Goal: Find contact information: Find contact information

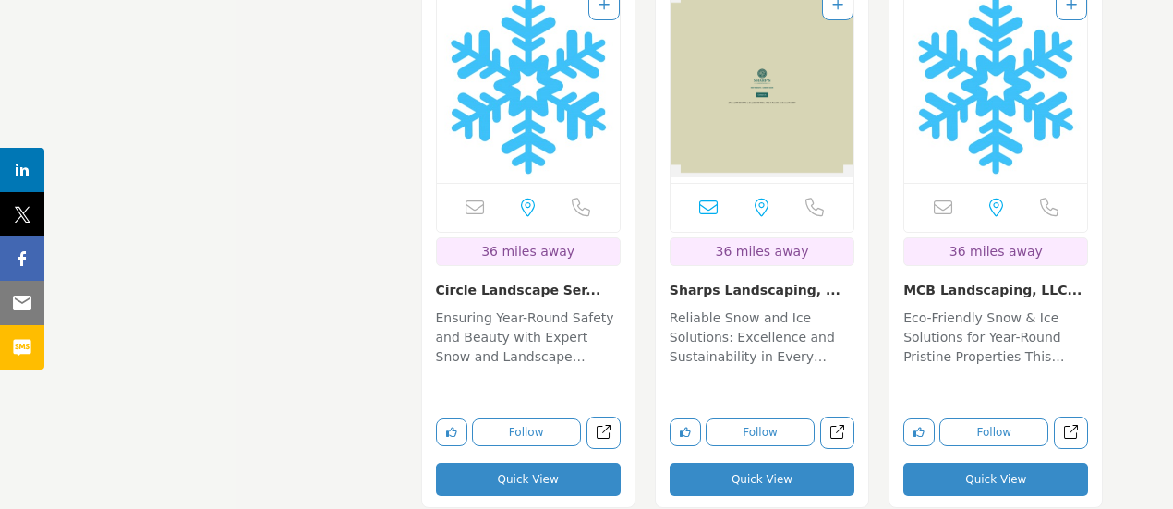
scroll to position [4340, 0]
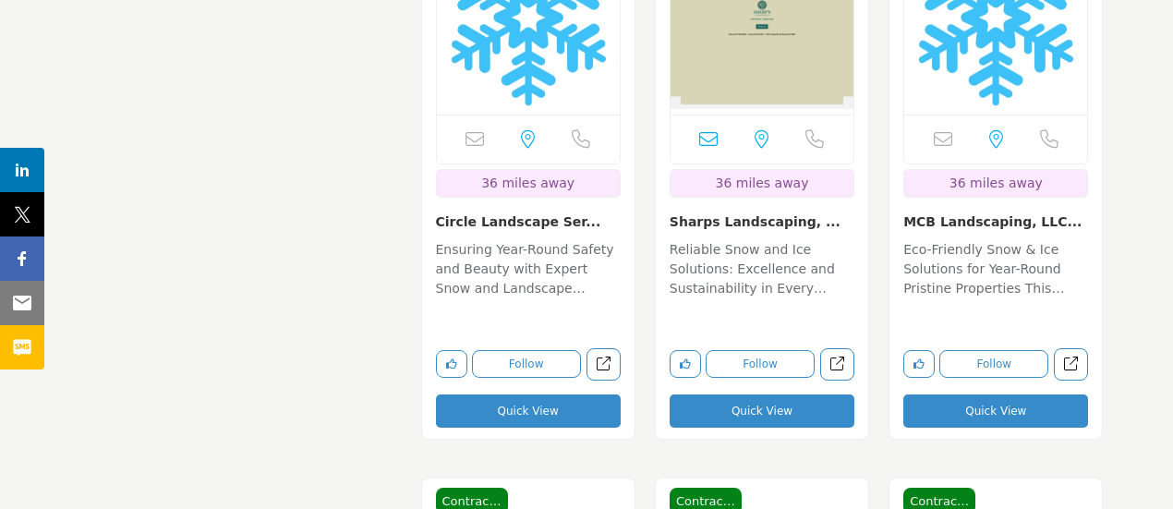
drag, startPoint x: 901, startPoint y: 215, endPoint x: 1040, endPoint y: 219, distance: 138.5
click at [1040, 219] on div "Email is currently unavailable for this contact. [GEOGRAPHIC_DATA], [GEOGRAPHIC…" at bounding box center [995, 174] width 212 height 536
copy link "MCB Landscaping, LLC"
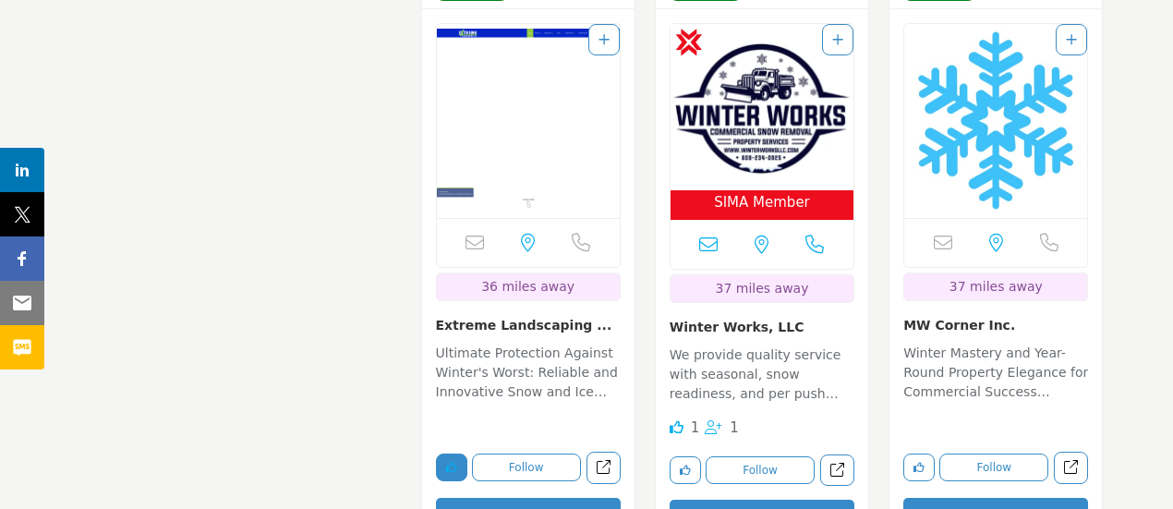
scroll to position [4893, 0]
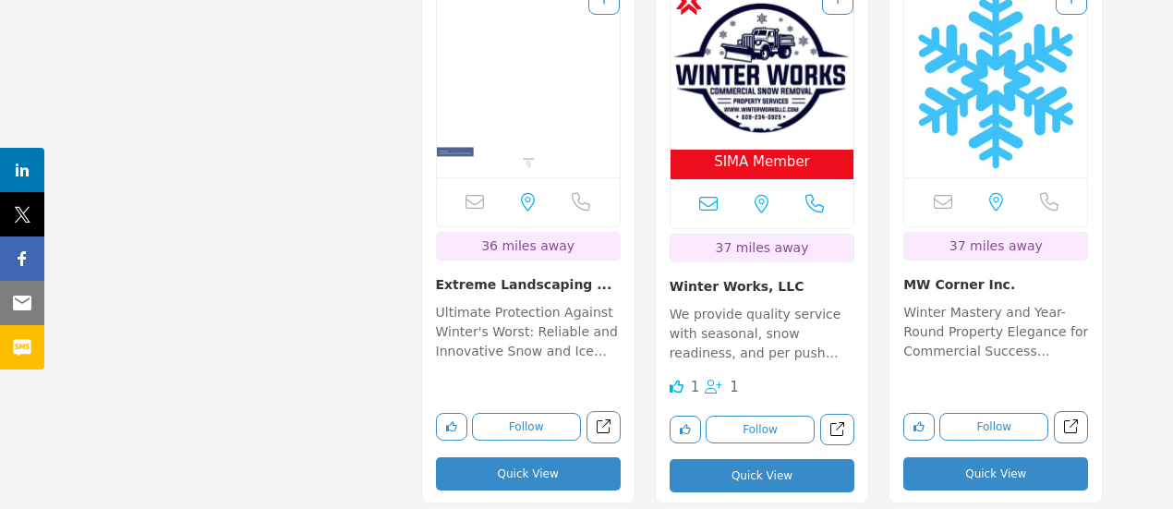
drag, startPoint x: 431, startPoint y: 278, endPoint x: 587, endPoint y: 269, distance: 156.3
click at [587, 269] on div "Email is currently unavailable for this contact. [GEOGRAPHIC_DATA], [GEOGRAPHIC…" at bounding box center [528, 237] width 212 height 536
copy link "Extreme Landscaping ..."
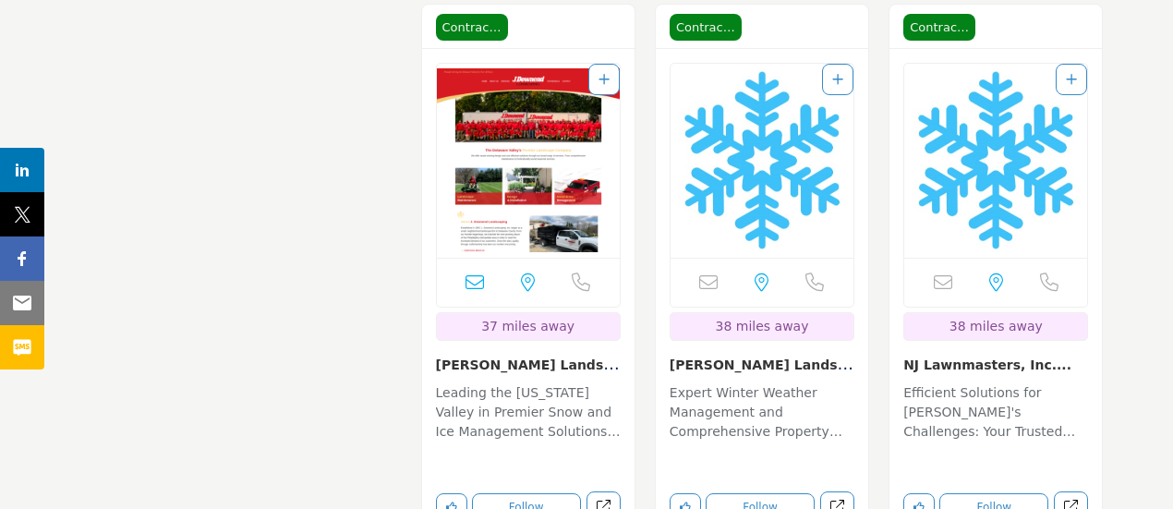
scroll to position [5447, 0]
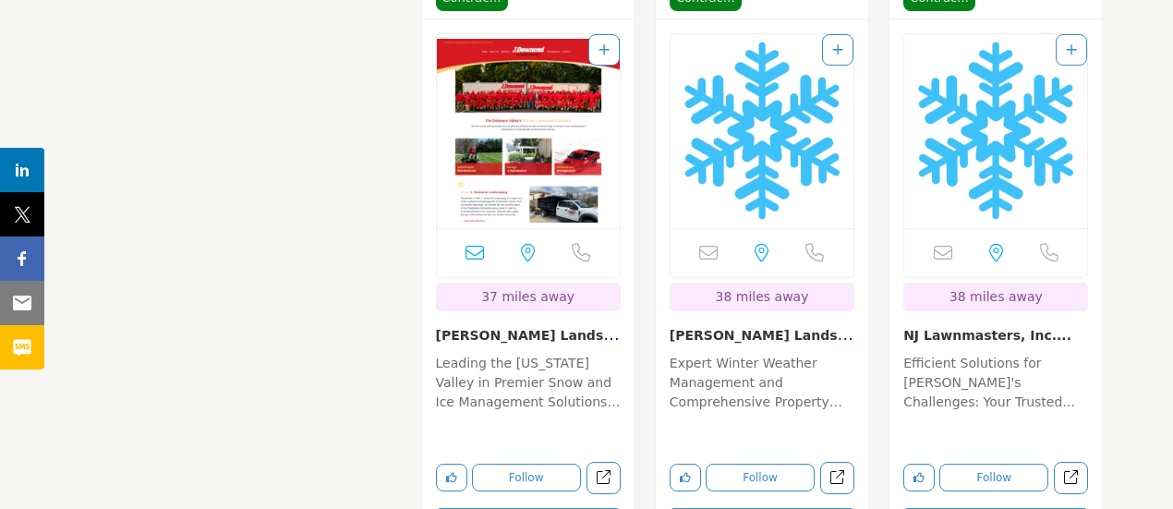
drag, startPoint x: 667, startPoint y: 332, endPoint x: 800, endPoint y: 334, distance: 133.0
click at [800, 334] on div "Email is currently unavailable for this contact. [GEOGRAPHIC_DATA], [GEOGRAPHIC…" at bounding box center [762, 287] width 212 height 536
drag, startPoint x: 789, startPoint y: 336, endPoint x: 798, endPoint y: 328, distance: 11.8
copy link "[PERSON_NAME] Landscaping"
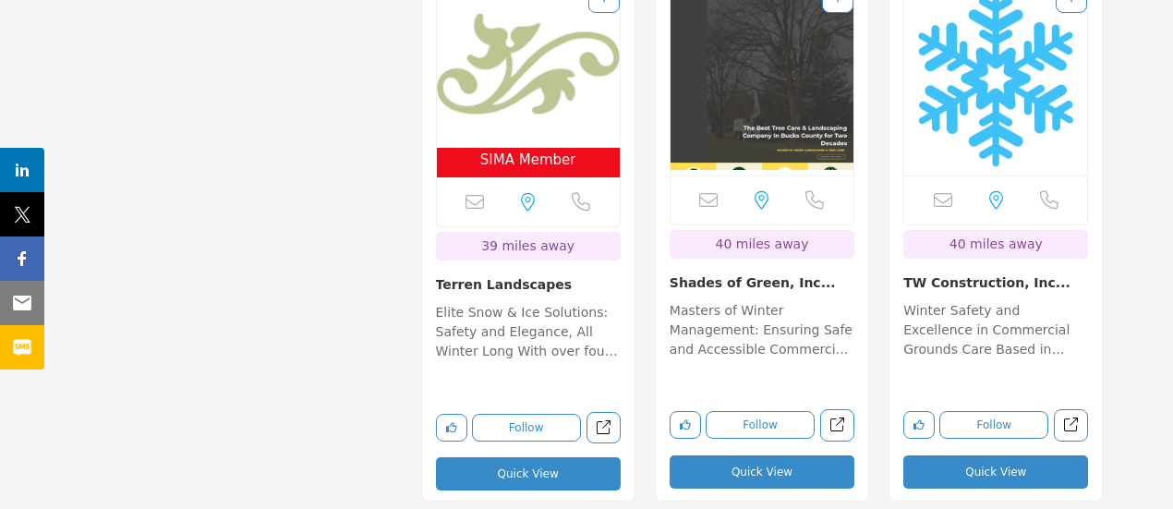
scroll to position [6740, 0]
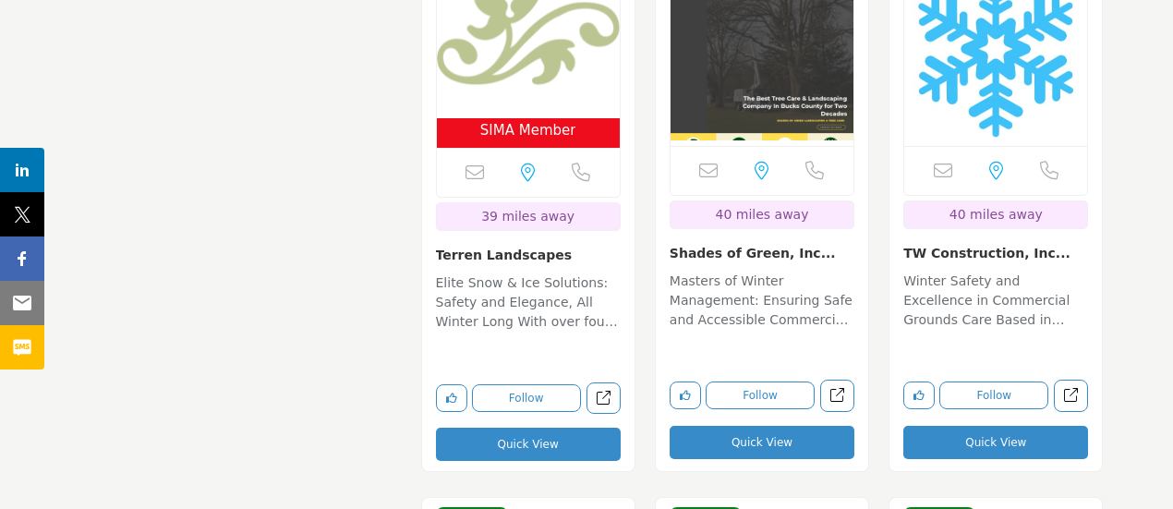
drag, startPoint x: 561, startPoint y: 252, endPoint x: 432, endPoint y: 247, distance: 129.4
click at [432, 247] on div "SIMA Member [GEOGRAPHIC_DATA], [GEOGRAPHIC_DATA] 39 miles away" at bounding box center [528, 206] width 212 height 538
copy link "Terren Landscapes"
